Goal: Navigation & Orientation: Find specific page/section

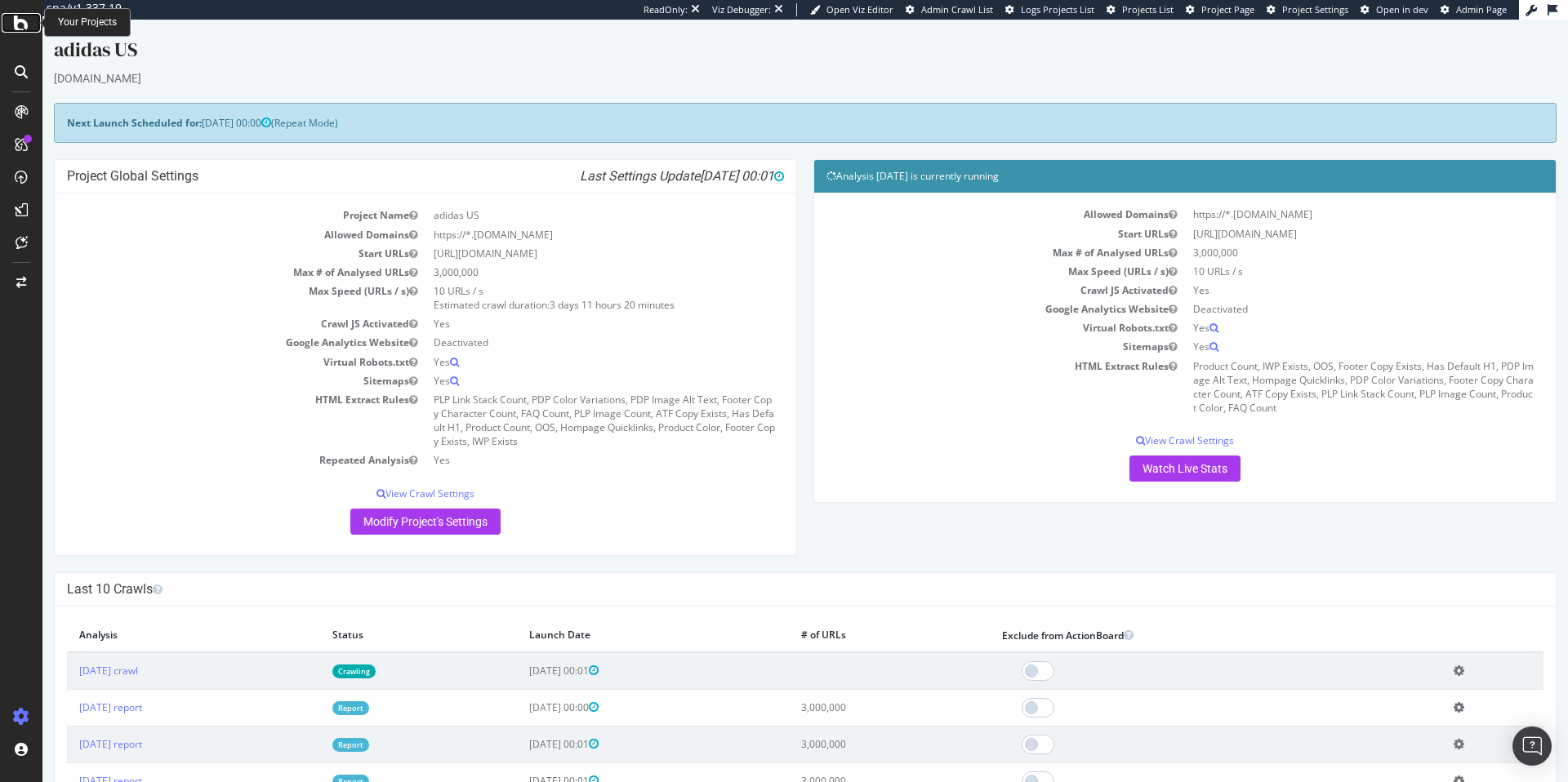
click at [17, 31] on icon at bounding box center [22, 23] width 15 height 20
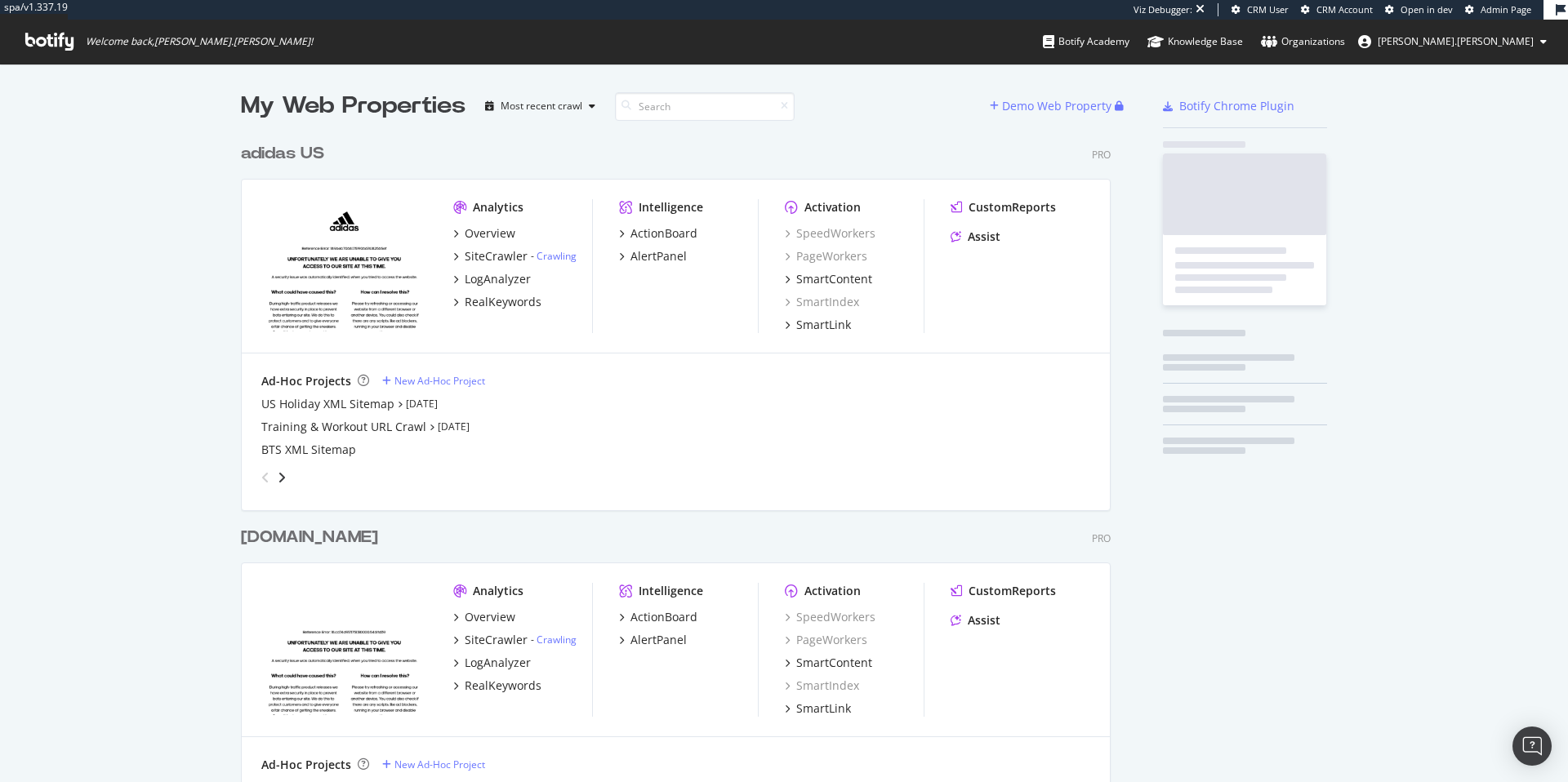
scroll to position [726, 871]
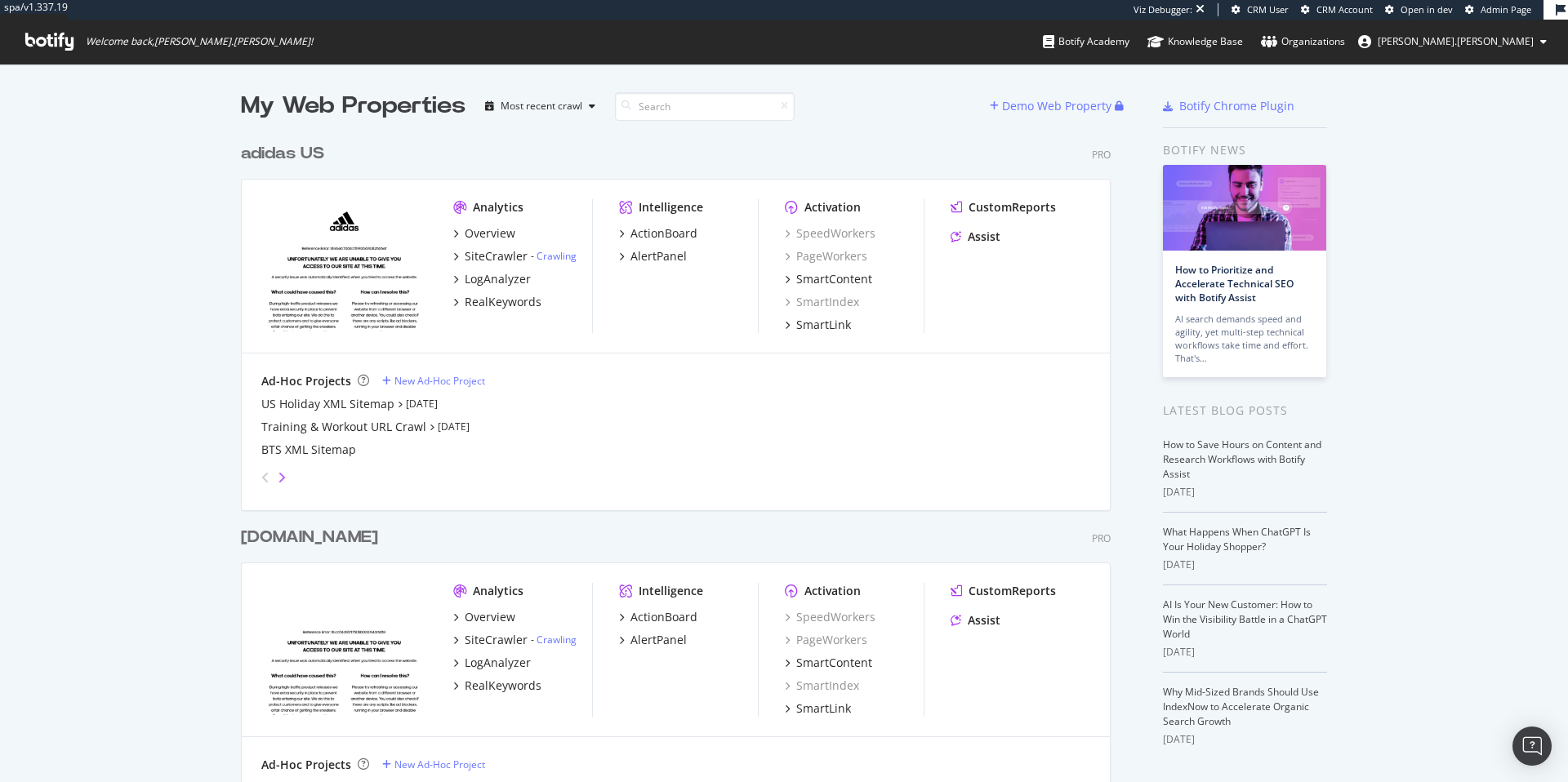
click at [279, 481] on icon "angle-right" at bounding box center [281, 477] width 8 height 13
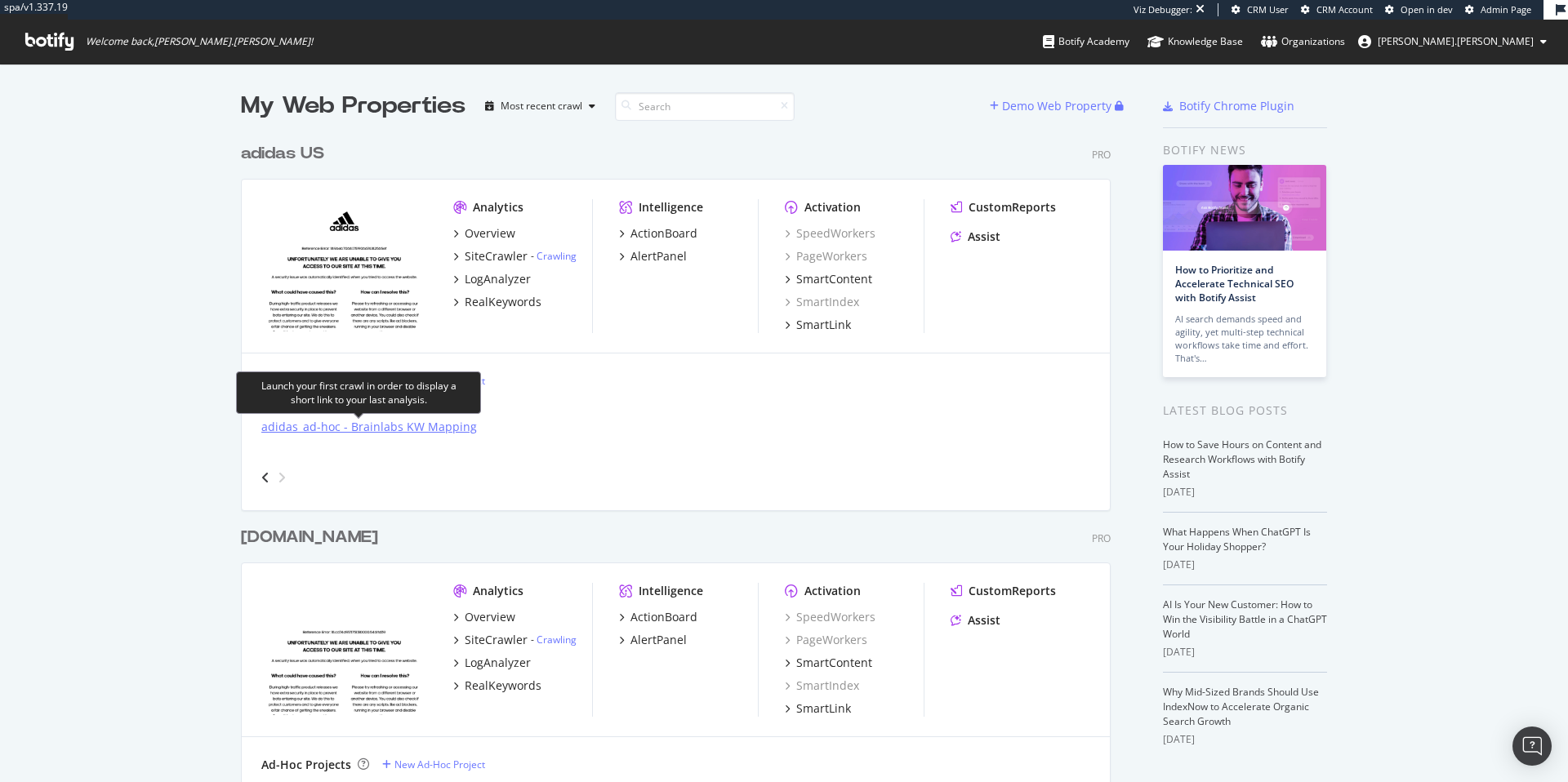
click at [288, 430] on div "adidas_ad-hoc - Brainlabs KW Mapping" at bounding box center [369, 427] width 215 height 17
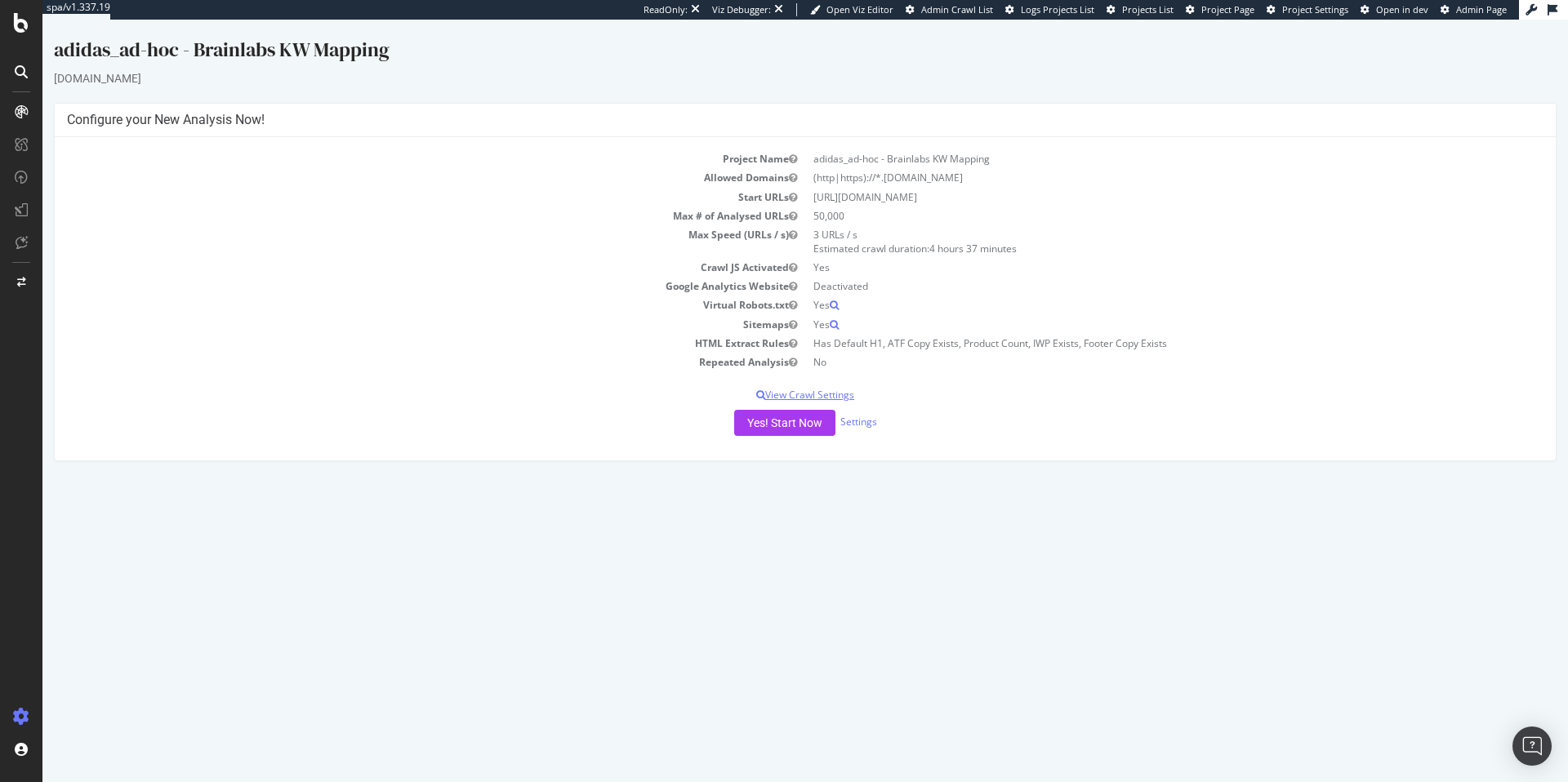
click at [793, 399] on p "View Crawl Settings" at bounding box center [806, 395] width 1477 height 14
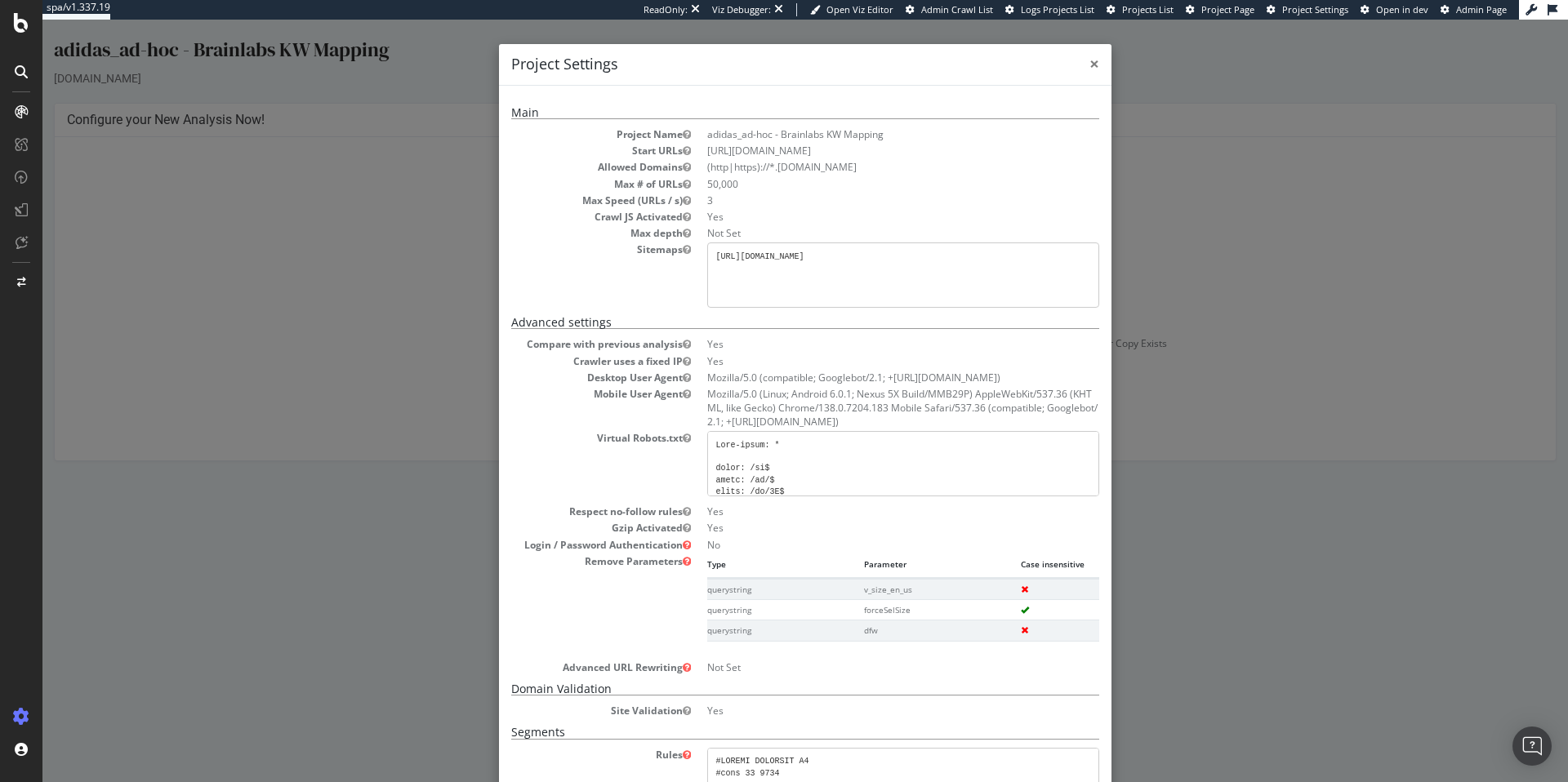
click at [1089, 61] on span "×" at bounding box center [1094, 64] width 10 height 23
